Goal: Task Accomplishment & Management: Complete application form

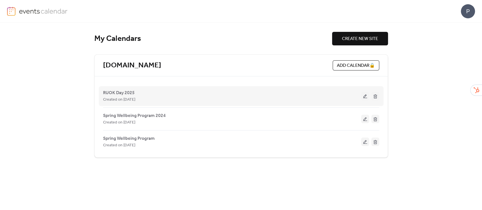
click at [366, 93] on button at bounding box center [365, 96] width 8 height 8
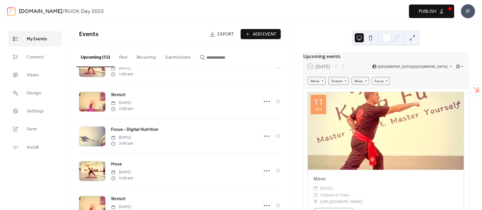
scroll to position [301, 0]
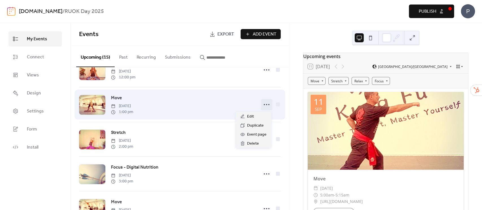
click at [265, 103] on icon at bounding box center [266, 104] width 9 height 9
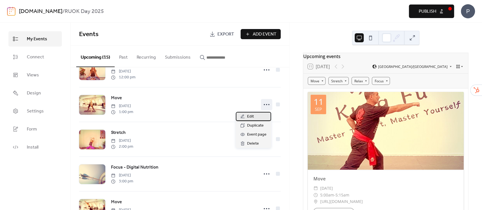
click at [252, 118] on span "Edit" at bounding box center [250, 117] width 7 height 7
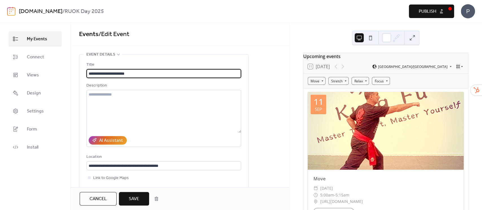
drag, startPoint x: 101, startPoint y: 72, endPoint x: 113, endPoint y: 72, distance: 12.4
click at [113, 72] on input "**********" at bounding box center [163, 73] width 155 height 9
drag, startPoint x: 157, startPoint y: 75, endPoint x: 143, endPoint y: 73, distance: 13.4
click at [143, 73] on input "**********" at bounding box center [163, 73] width 155 height 9
type input "**********"
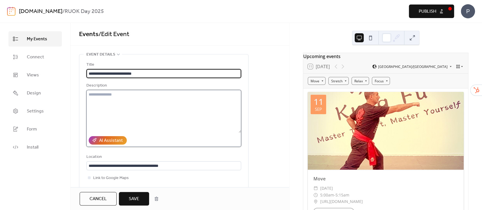
click at [147, 101] on textarea at bounding box center [163, 111] width 155 height 43
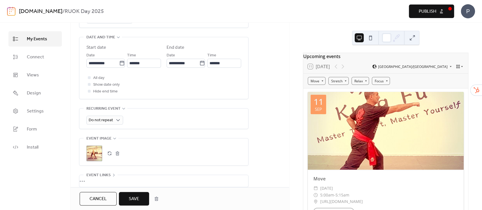
scroll to position [226, 0]
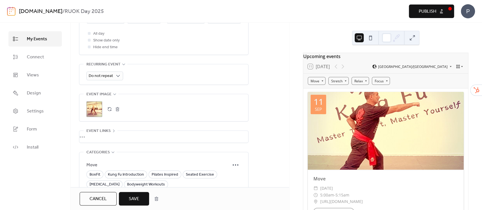
click at [95, 109] on div ";" at bounding box center [94, 109] width 16 height 16
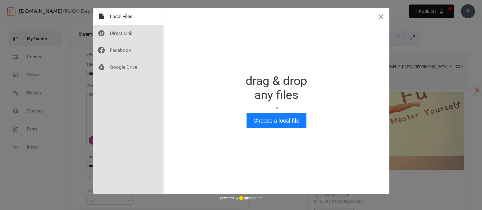
scroll to position [0, 0]
click at [269, 120] on button "Choose a local file" at bounding box center [277, 121] width 60 height 15
click at [381, 16] on button "Close" at bounding box center [381, 16] width 17 height 17
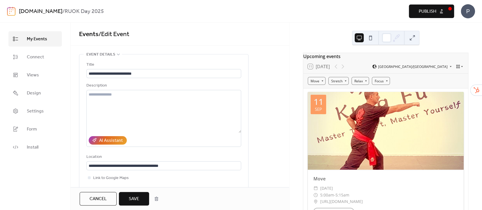
click at [92, 198] on span "Cancel" at bounding box center [98, 199] width 17 height 7
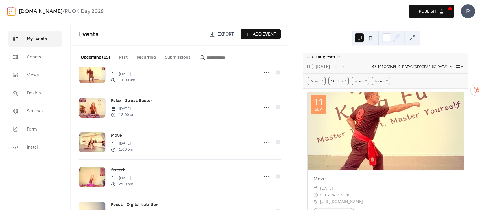
scroll to position [301, 0]
